Goal: Information Seeking & Learning: Learn about a topic

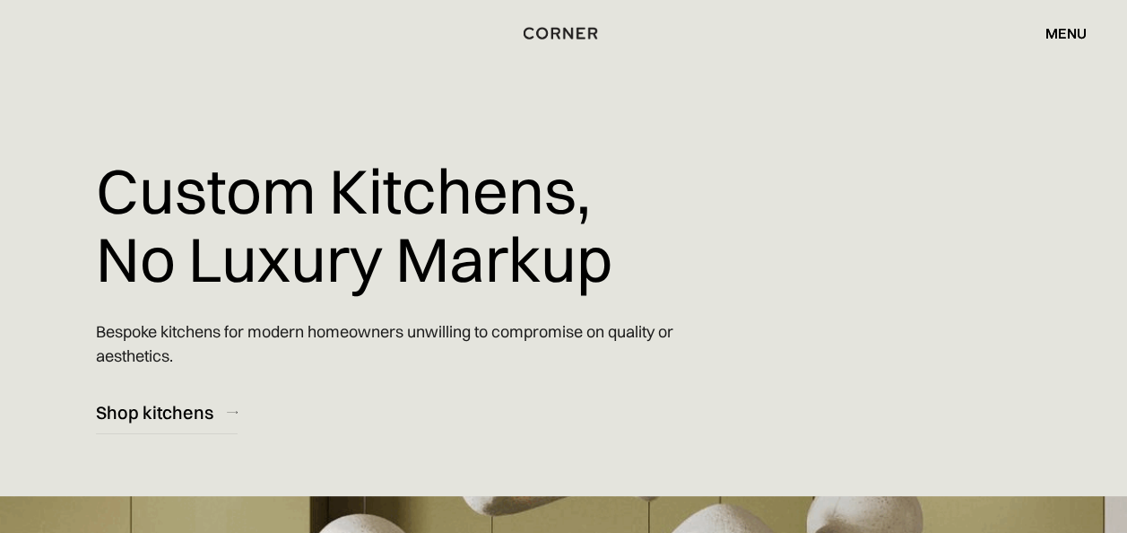
click at [1068, 34] on div "menu" at bounding box center [1065, 33] width 41 height 14
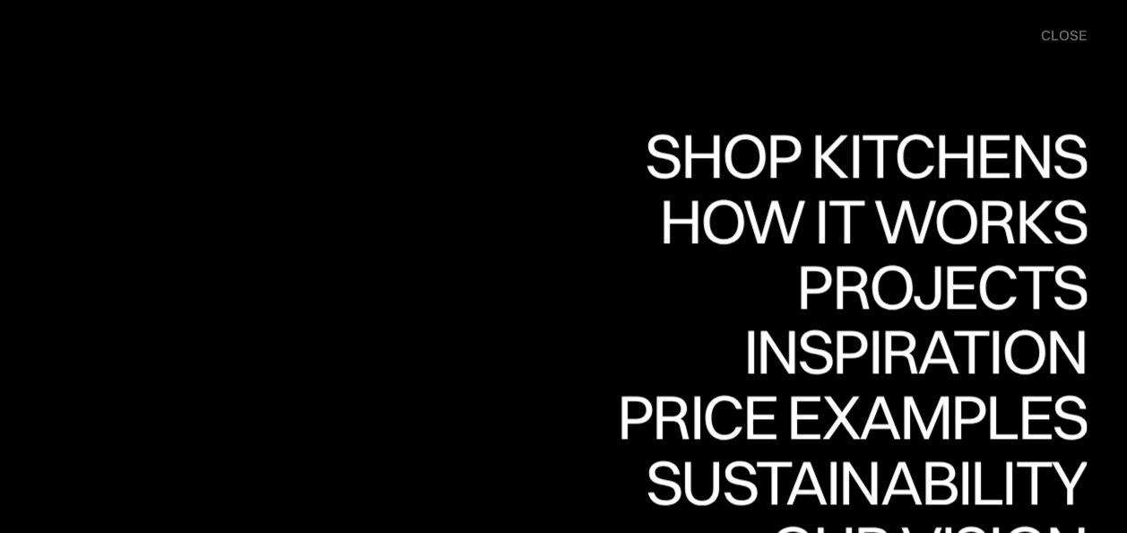
scroll to position [2983, 0]
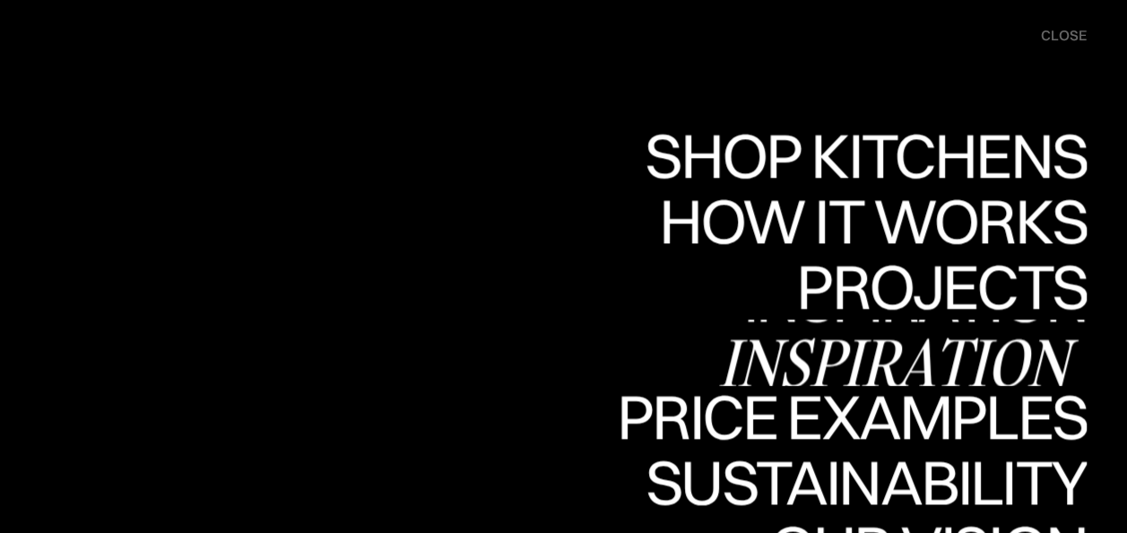
click at [1010, 343] on div "Inspiration" at bounding box center [902, 362] width 369 height 63
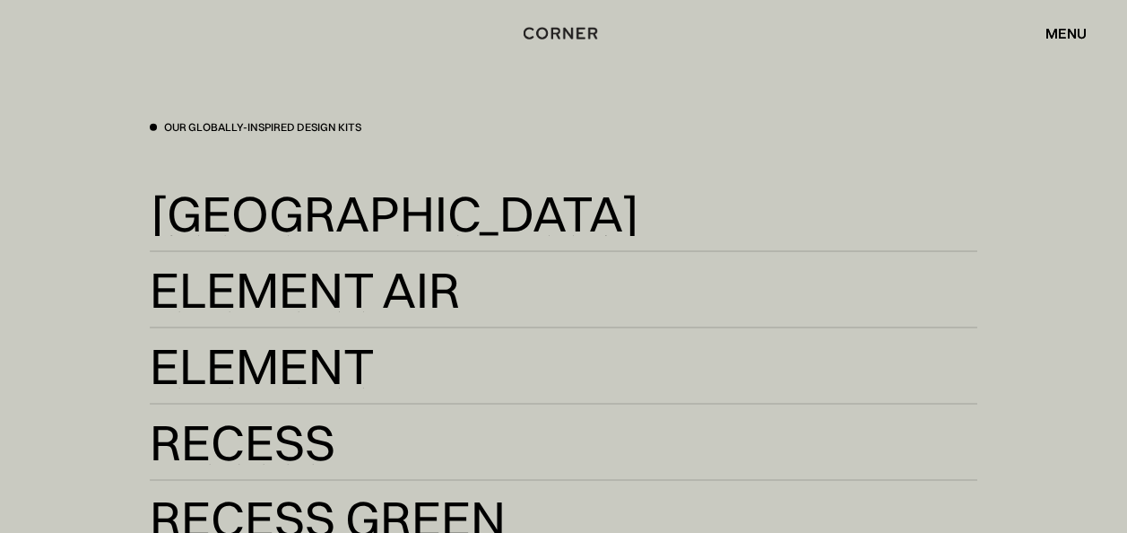
scroll to position [2797, 0]
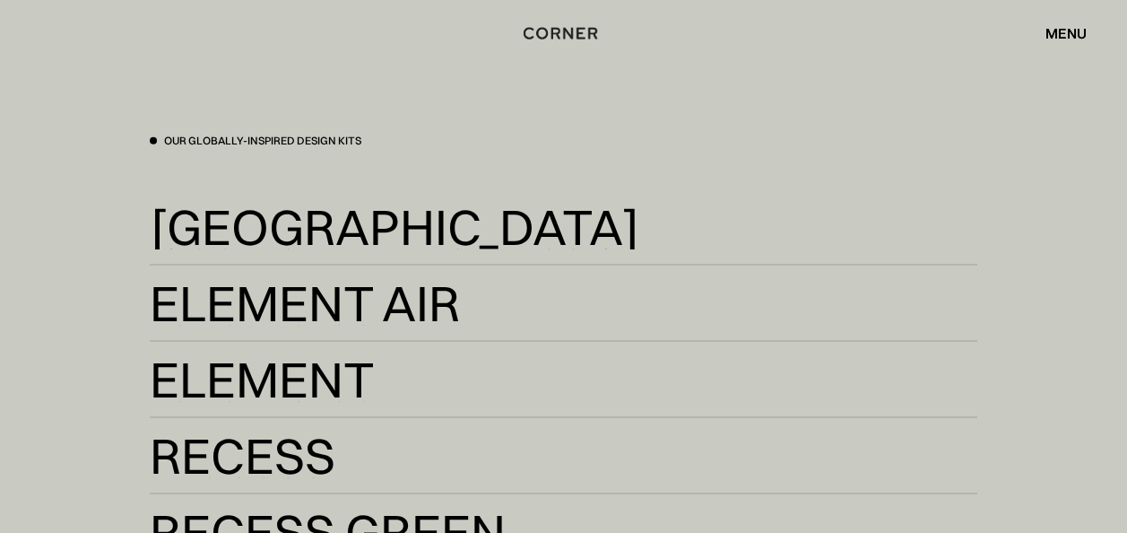
click at [1064, 27] on div "menu" at bounding box center [1065, 33] width 41 height 14
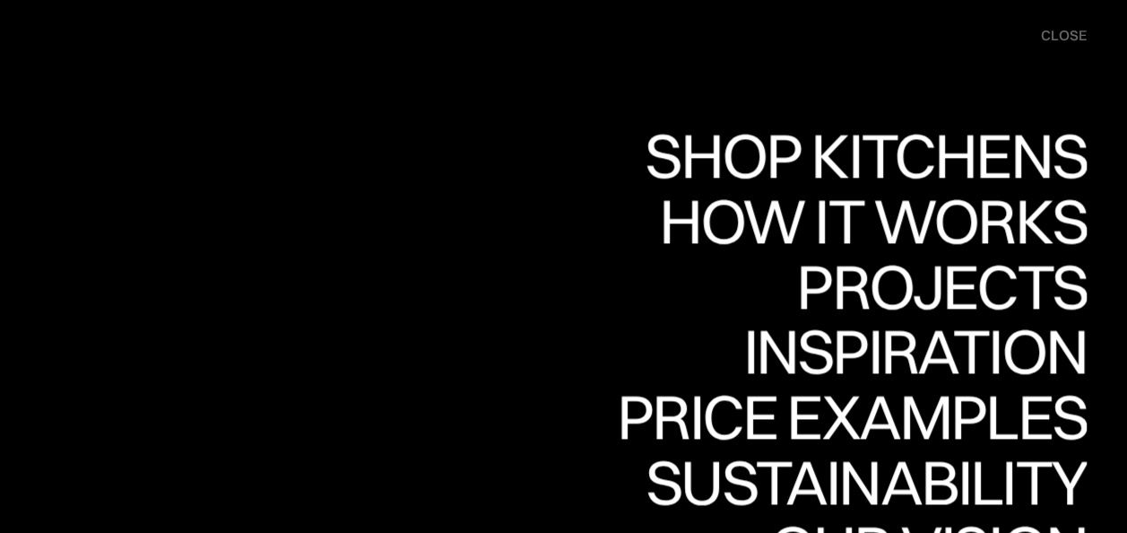
scroll to position [3236, 0]
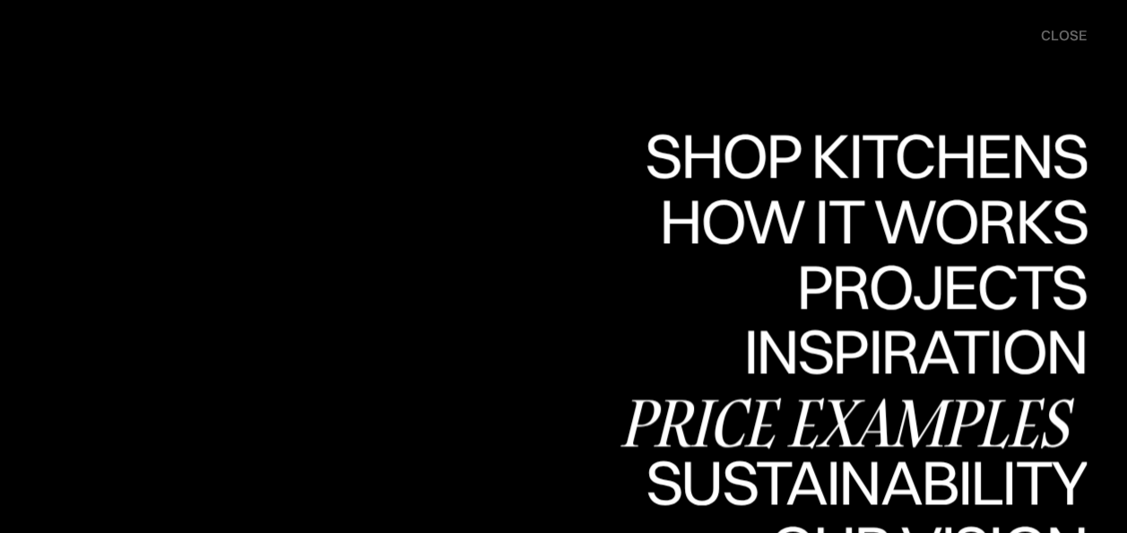
click at [951, 408] on div "Price examples" at bounding box center [852, 422] width 470 height 63
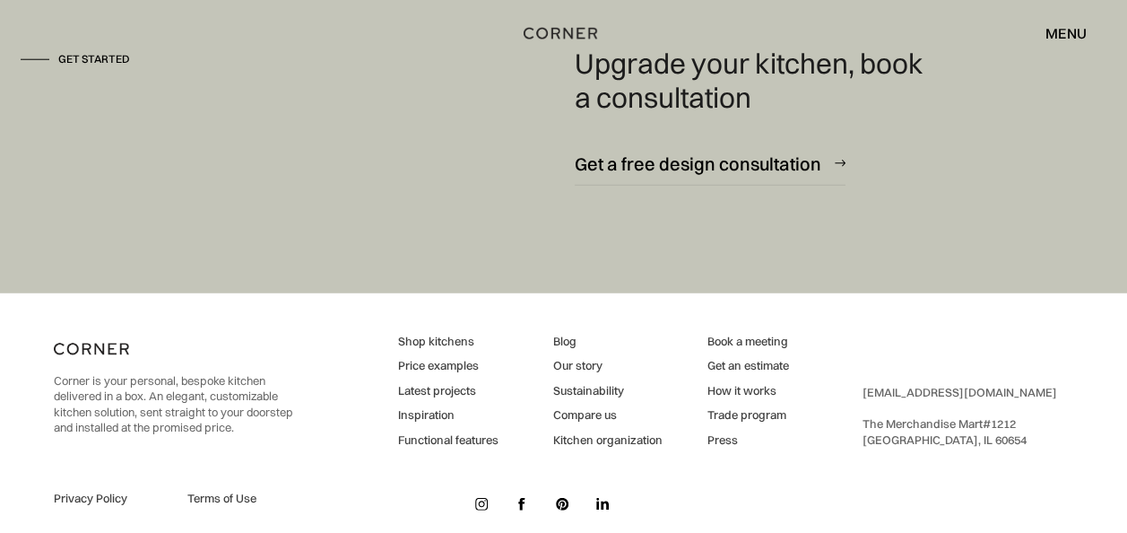
scroll to position [2367, 0]
